Goal: Information Seeking & Learning: Check status

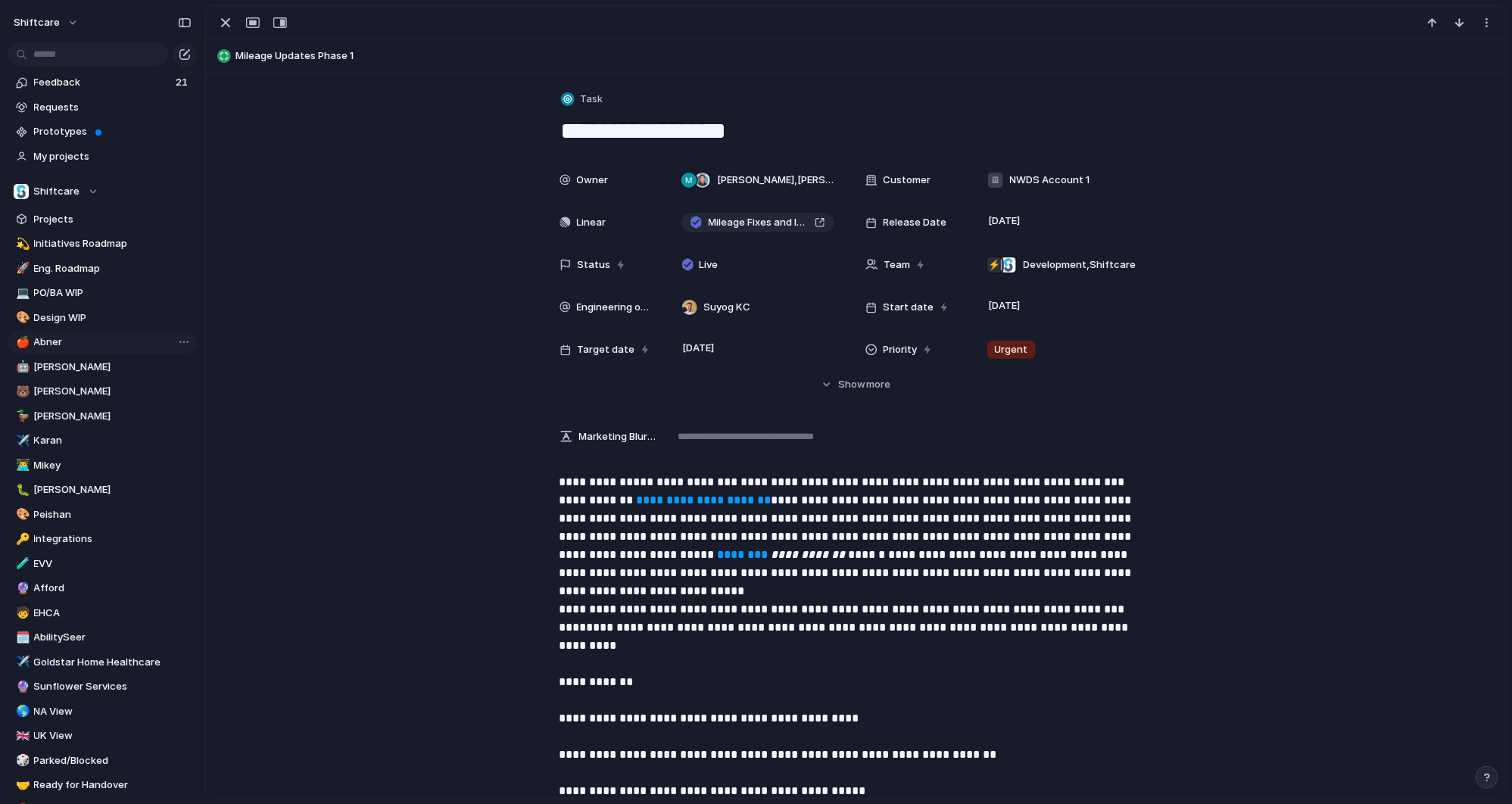
click at [52, 348] on span "Abner" at bounding box center [113, 341] width 158 height 15
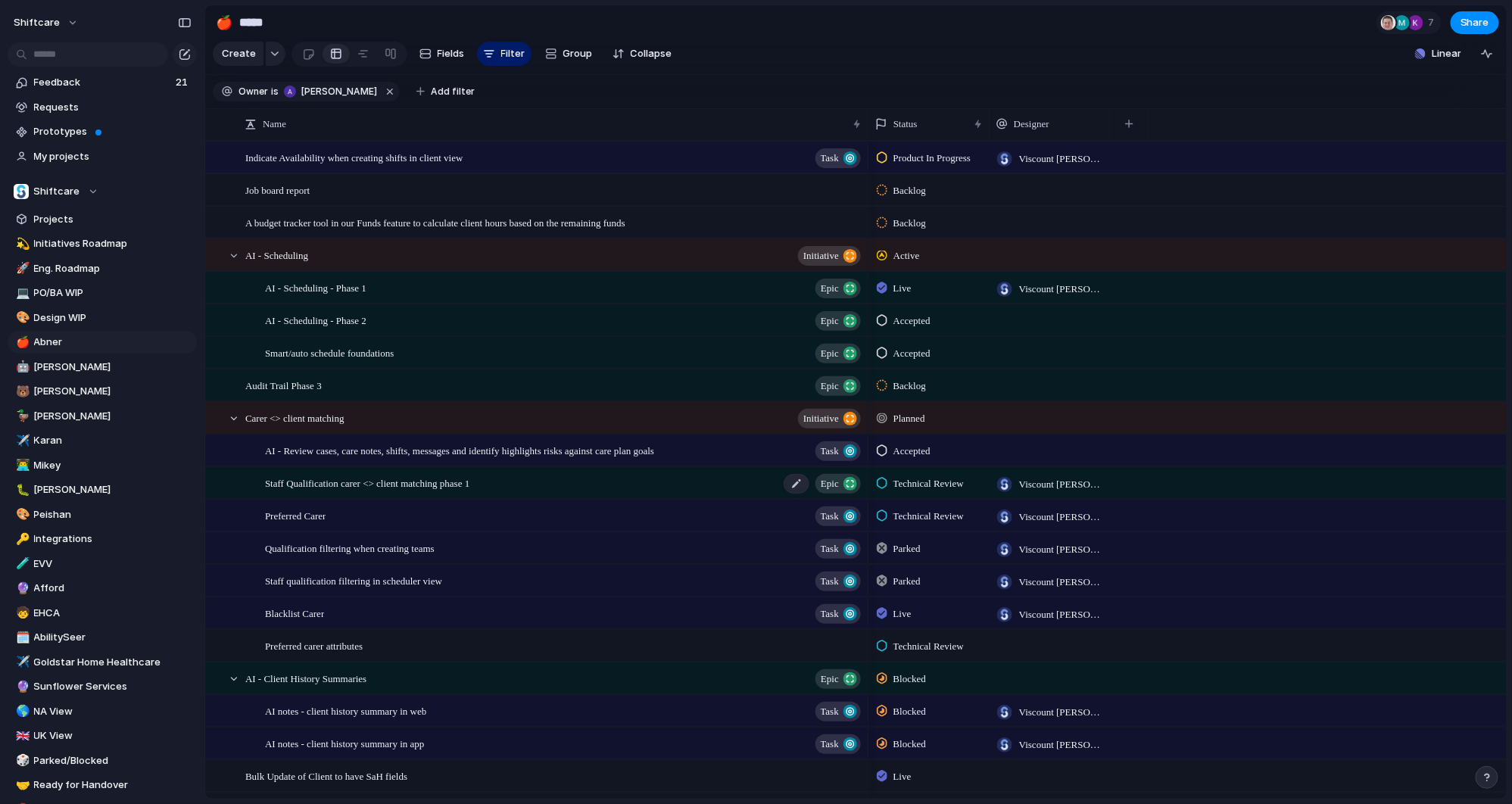
click at [469, 491] on span "Staff Qualification carer <> client matching phase 1" at bounding box center [367, 483] width 204 height 18
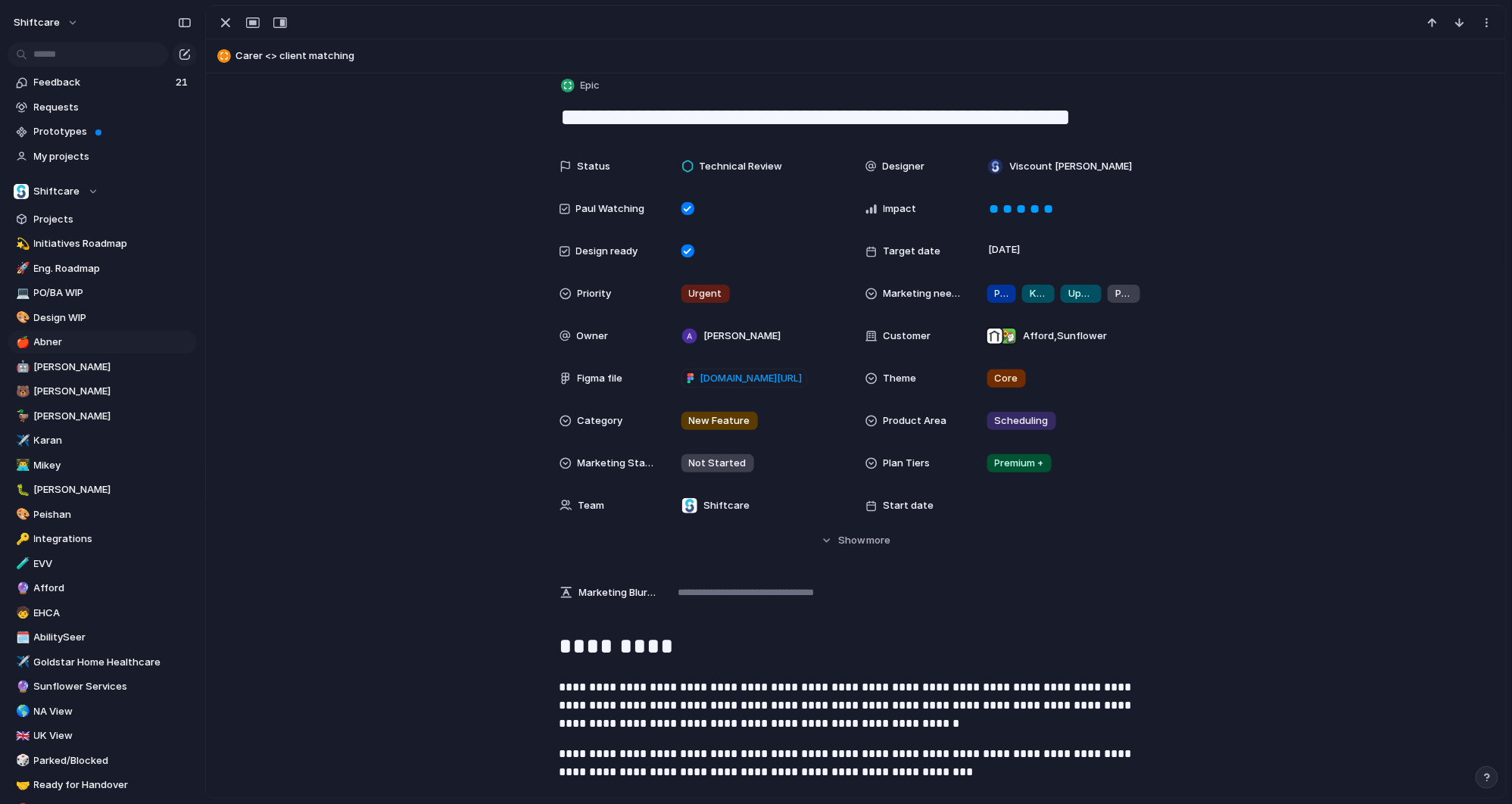
scroll to position [133, 0]
